Goal: Information Seeking & Learning: Learn about a topic

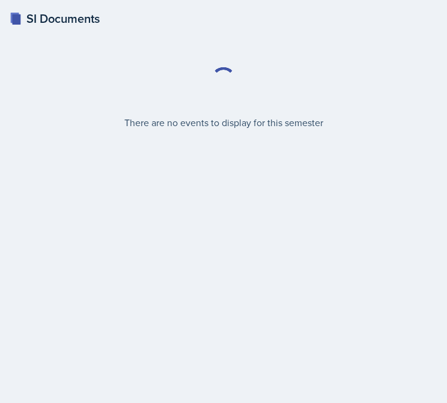
select select "2bed604d-1099-4043-b1bc-2365e8740244"
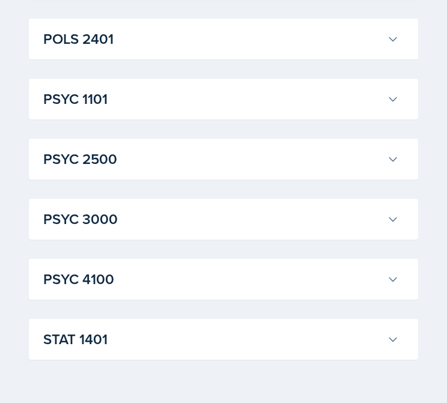
scroll to position [1716, 0]
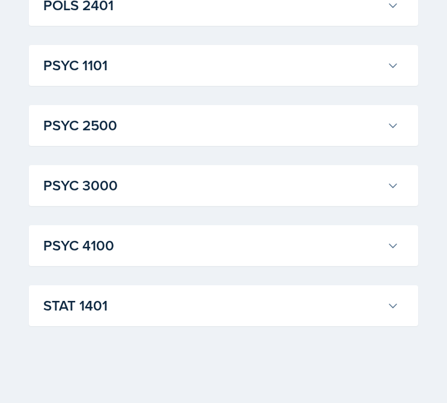
click at [238, 304] on h3 "STAT 1401" at bounding box center [212, 306] width 339 height 22
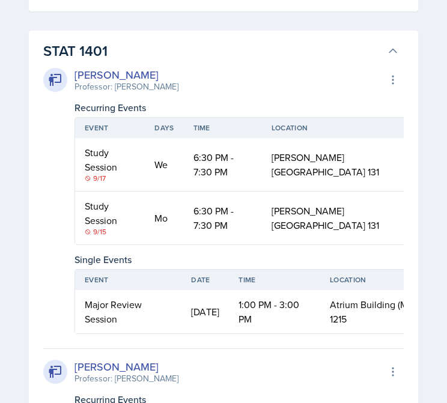
scroll to position [1971, 0]
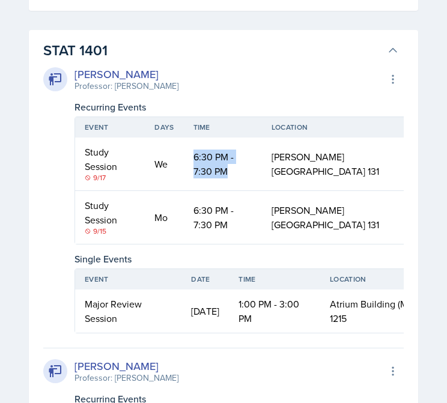
drag, startPoint x: 203, startPoint y: 159, endPoint x: 249, endPoint y: 165, distance: 46.1
click at [250, 165] on td "6:30 PM - 7:30 PM" at bounding box center [223, 164] width 78 height 53
click at [298, 195] on td "[PERSON_NAME][GEOGRAPHIC_DATA] 131" at bounding box center [348, 217] width 172 height 53
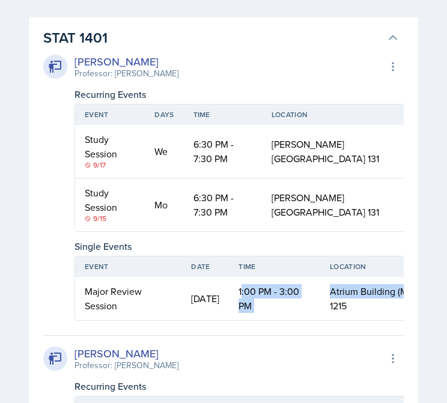
scroll to position [0, 31]
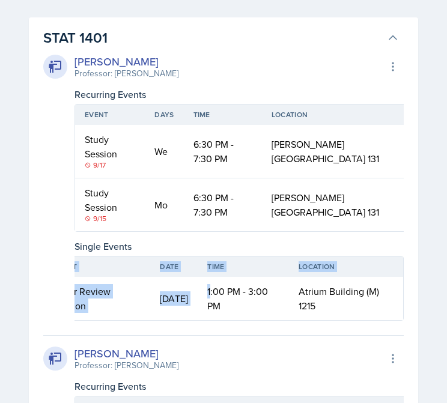
drag, startPoint x: 260, startPoint y: 294, endPoint x: 406, endPoint y: 291, distance: 145.4
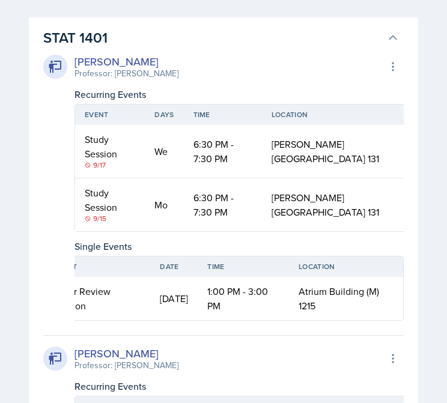
click at [377, 299] on td "Atrium Building (M) 1215" at bounding box center [346, 298] width 114 height 43
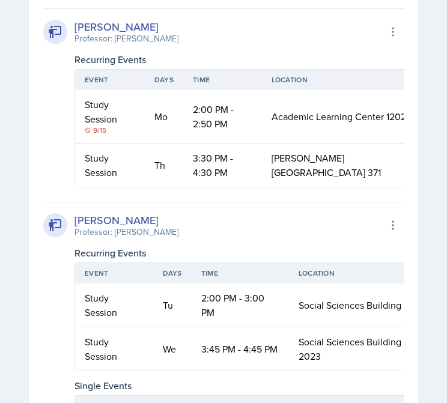
scroll to position [2496, 0]
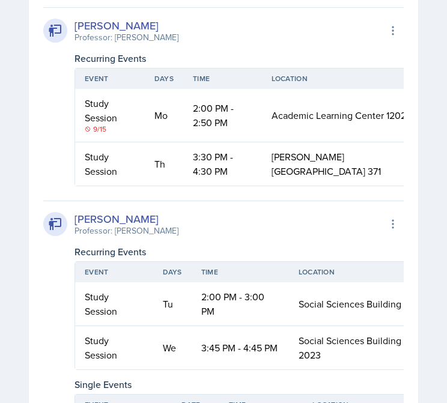
click at [115, 127] on div "9/15" at bounding box center [110, 129] width 50 height 11
drag, startPoint x: 78, startPoint y: 96, endPoint x: 144, endPoint y: 130, distance: 73.6
click at [144, 130] on td "Study Session 9/15" at bounding box center [110, 115] width 70 height 53
click at [303, 142] on td "[PERSON_NAME][GEOGRAPHIC_DATA] 371" at bounding box center [348, 163] width 172 height 43
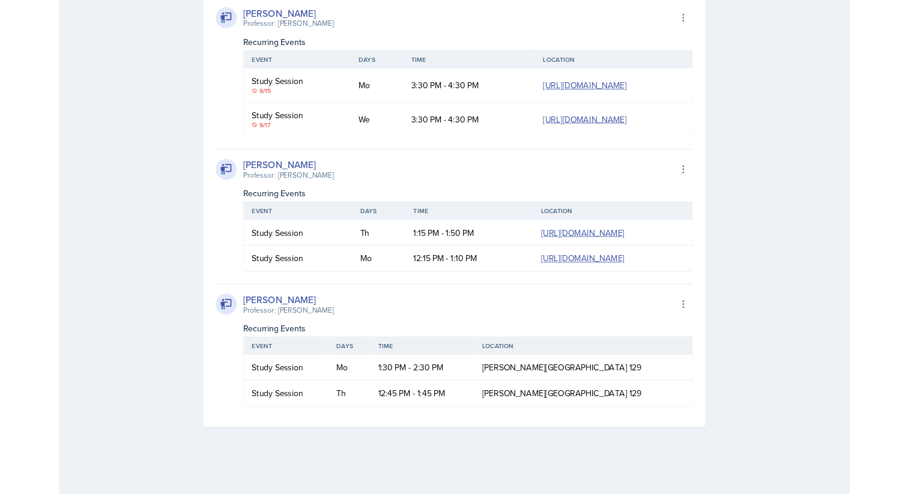
scroll to position [0, 0]
